Goal: Contribute content: Add original content to the website for others to see

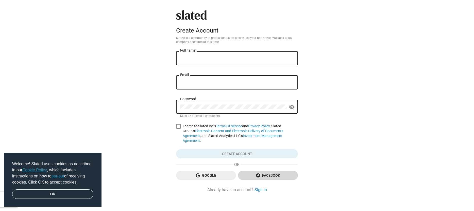
click at [250, 171] on span "Facebook" at bounding box center [268, 175] width 52 height 9
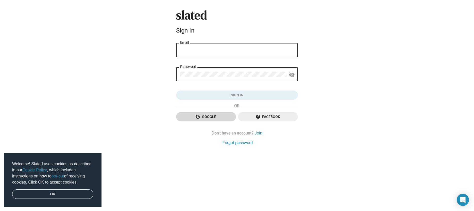
click at [225, 117] on span "Google" at bounding box center [206, 116] width 52 height 9
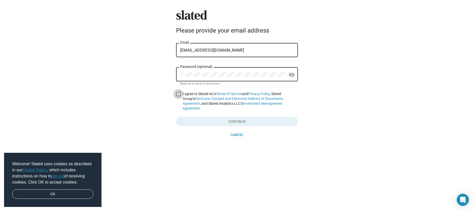
click at [176, 94] on span at bounding box center [178, 94] width 5 height 5
click at [178, 96] on input "I agree to Slated Inc’s Terms Of Service and Privacy Policy , Slated Group’s El…" at bounding box center [178, 96] width 0 height 0
checkbox input "true"
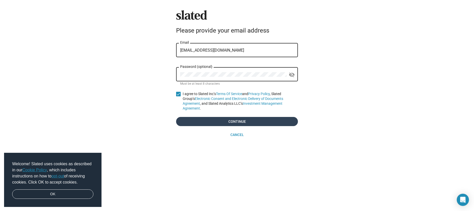
click at [212, 117] on span "Continue" at bounding box center [237, 121] width 114 height 9
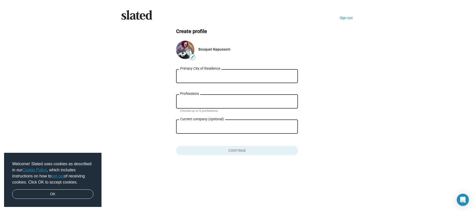
click at [215, 76] on input "Primary City of Residence" at bounding box center [237, 76] width 114 height 5
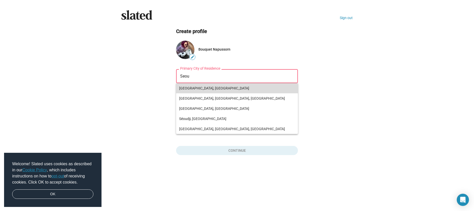
click at [228, 89] on span "[GEOGRAPHIC_DATA], [GEOGRAPHIC_DATA]" at bounding box center [237, 88] width 116 height 10
type input "[GEOGRAPHIC_DATA], [GEOGRAPHIC_DATA]"
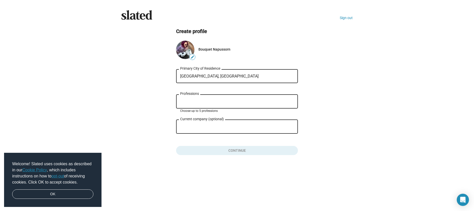
click at [224, 103] on input "Professions" at bounding box center [238, 101] width 114 height 5
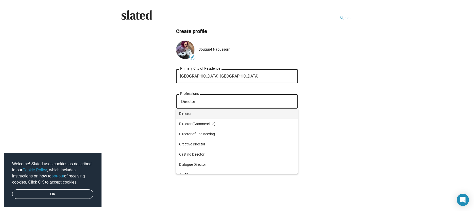
type input "Director"
click at [199, 112] on span "Director" at bounding box center [237, 113] width 116 height 10
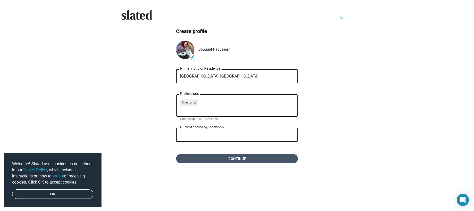
click at [212, 160] on span "Continue" at bounding box center [237, 158] width 114 height 9
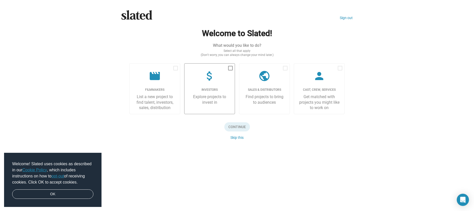
click at [230, 69] on span at bounding box center [230, 68] width 5 height 5
click at [230, 70] on input "checkbox" at bounding box center [230, 70] width 0 height 0
click at [230, 68] on span at bounding box center [230, 68] width 5 height 5
click at [230, 70] on input "checkbox" at bounding box center [230, 70] width 0 height 0
checkbox input "false"
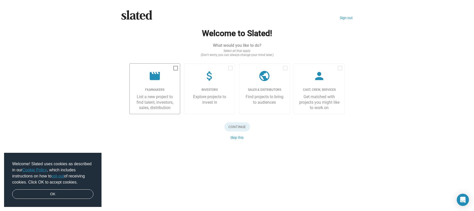
click at [171, 69] on label "movie Filmmakers List a new project to find talent, investors, sales, distribut…" at bounding box center [155, 88] width 51 height 51
click at [176, 70] on input "checkbox" at bounding box center [176, 70] width 0 height 0
checkbox input "true"
click at [240, 137] on button "Skip this" at bounding box center [237, 137] width 13 height 4
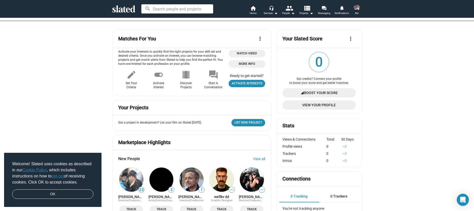
scroll to position [18, 0]
click at [245, 122] on span "List New Project" at bounding box center [249, 122] width 28 height 5
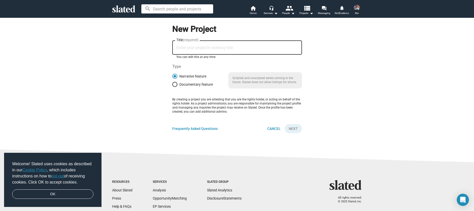
click at [210, 50] on input "Title (required)" at bounding box center [238, 47] width 122 height 5
type input "w"
type input "Stoked"
click at [291, 128] on span "Next" at bounding box center [293, 128] width 9 height 9
